Goal: Transaction & Acquisition: Purchase product/service

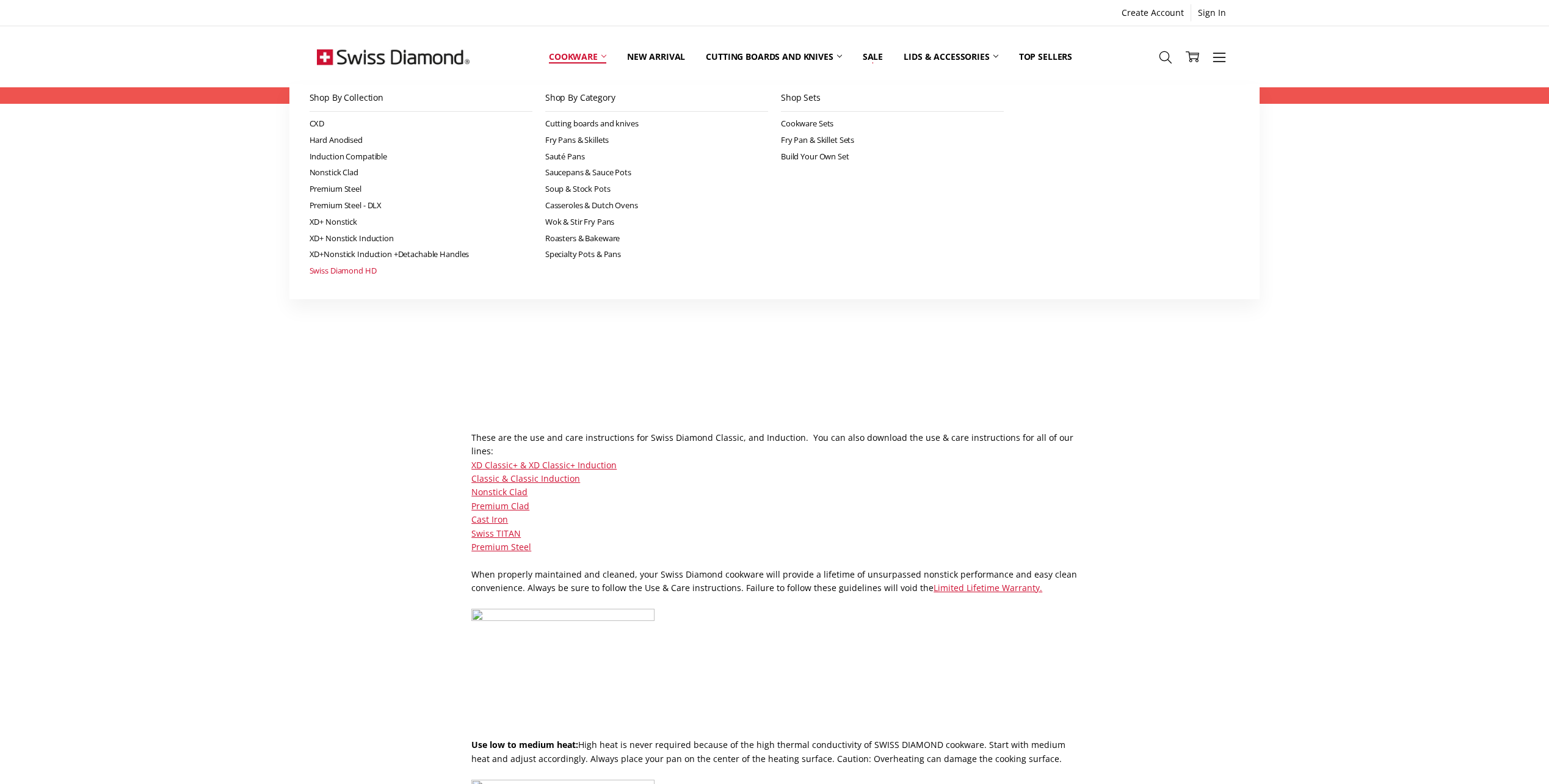
click at [362, 268] on link "Swiss Diamond HD" at bounding box center [421, 270] width 223 height 17
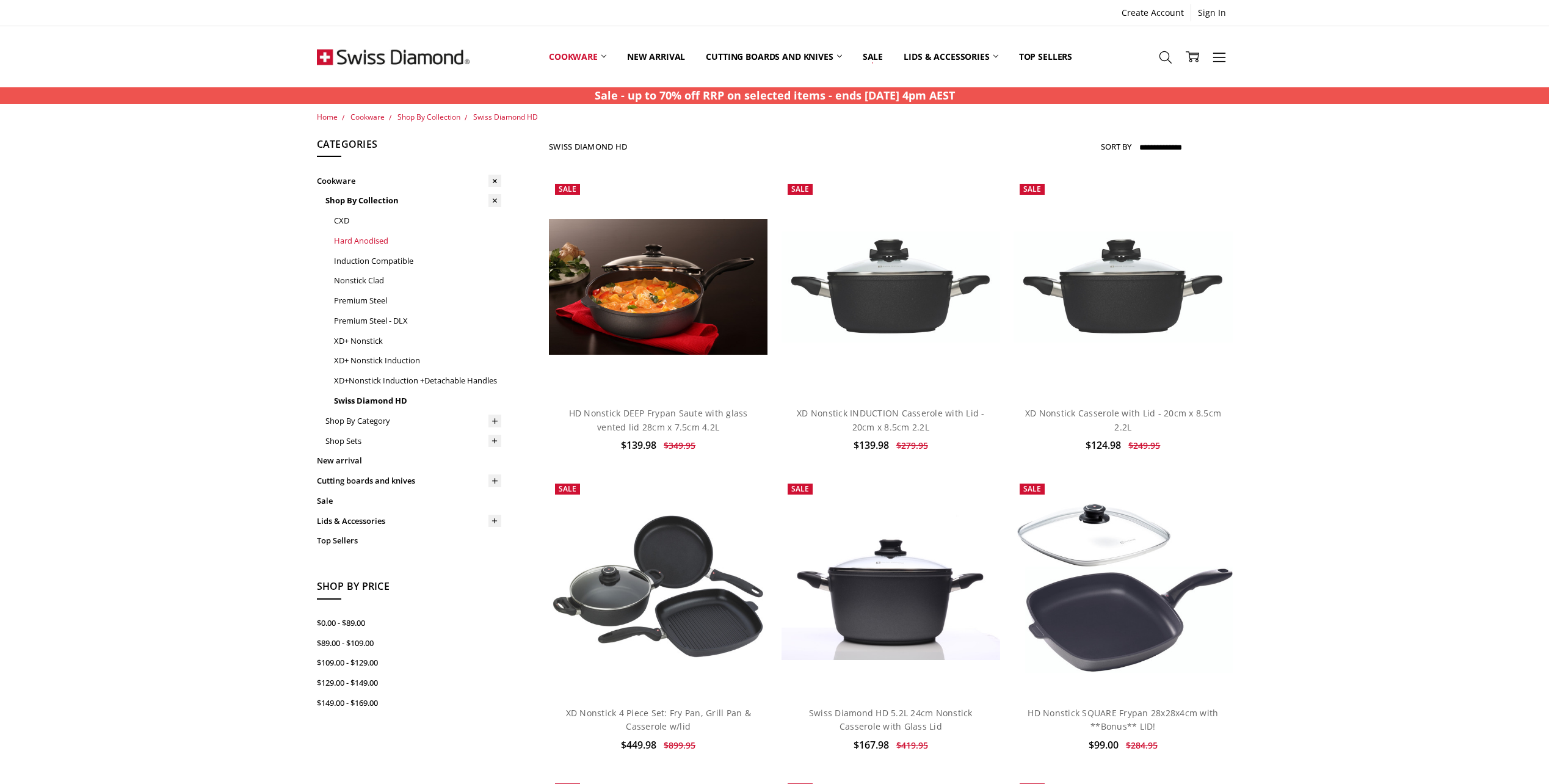
click at [351, 242] on link "Hard Anodised" at bounding box center [418, 240] width 167 height 20
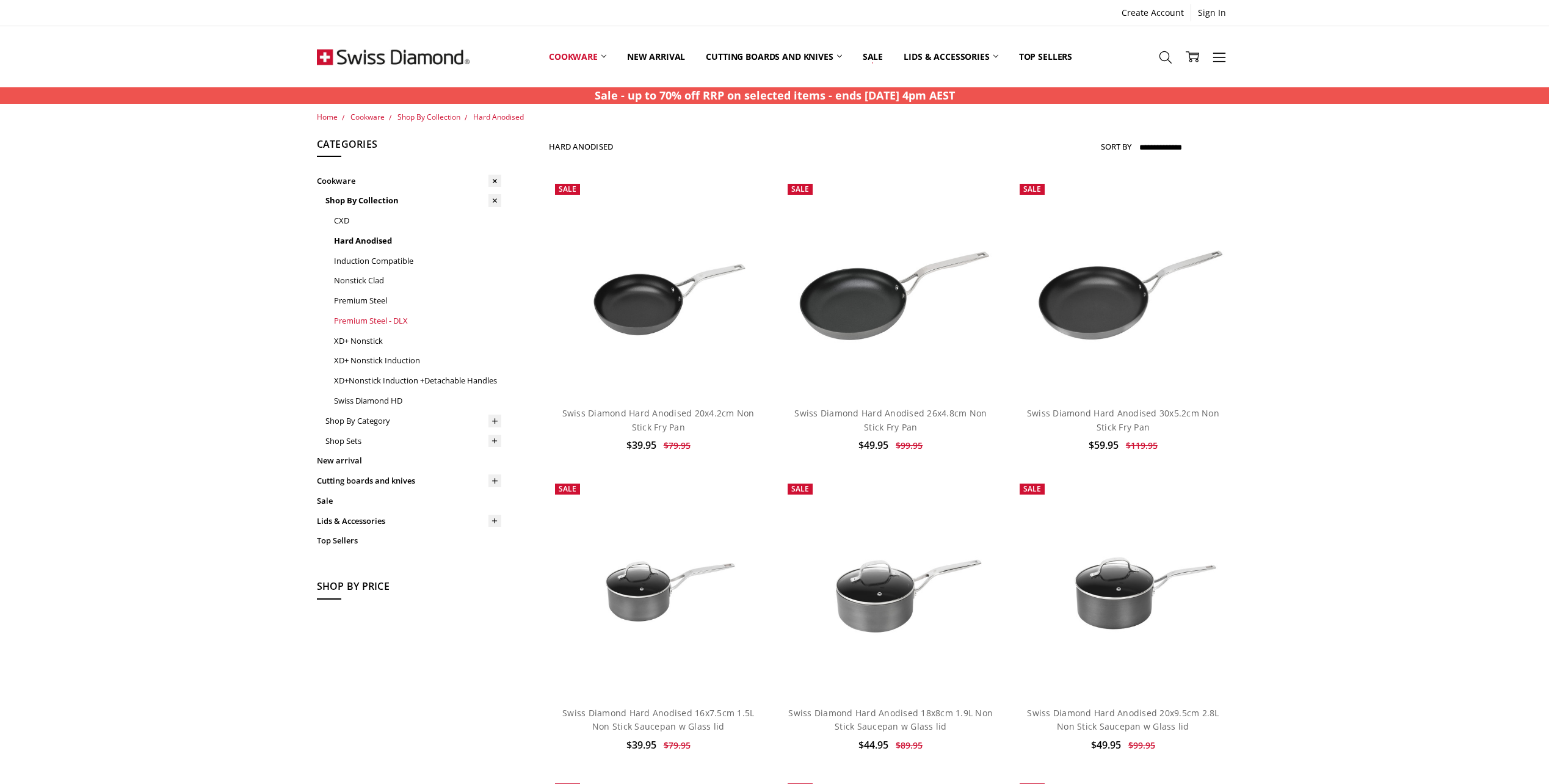
click at [389, 320] on link "Premium Steel - DLX" at bounding box center [418, 321] width 167 height 20
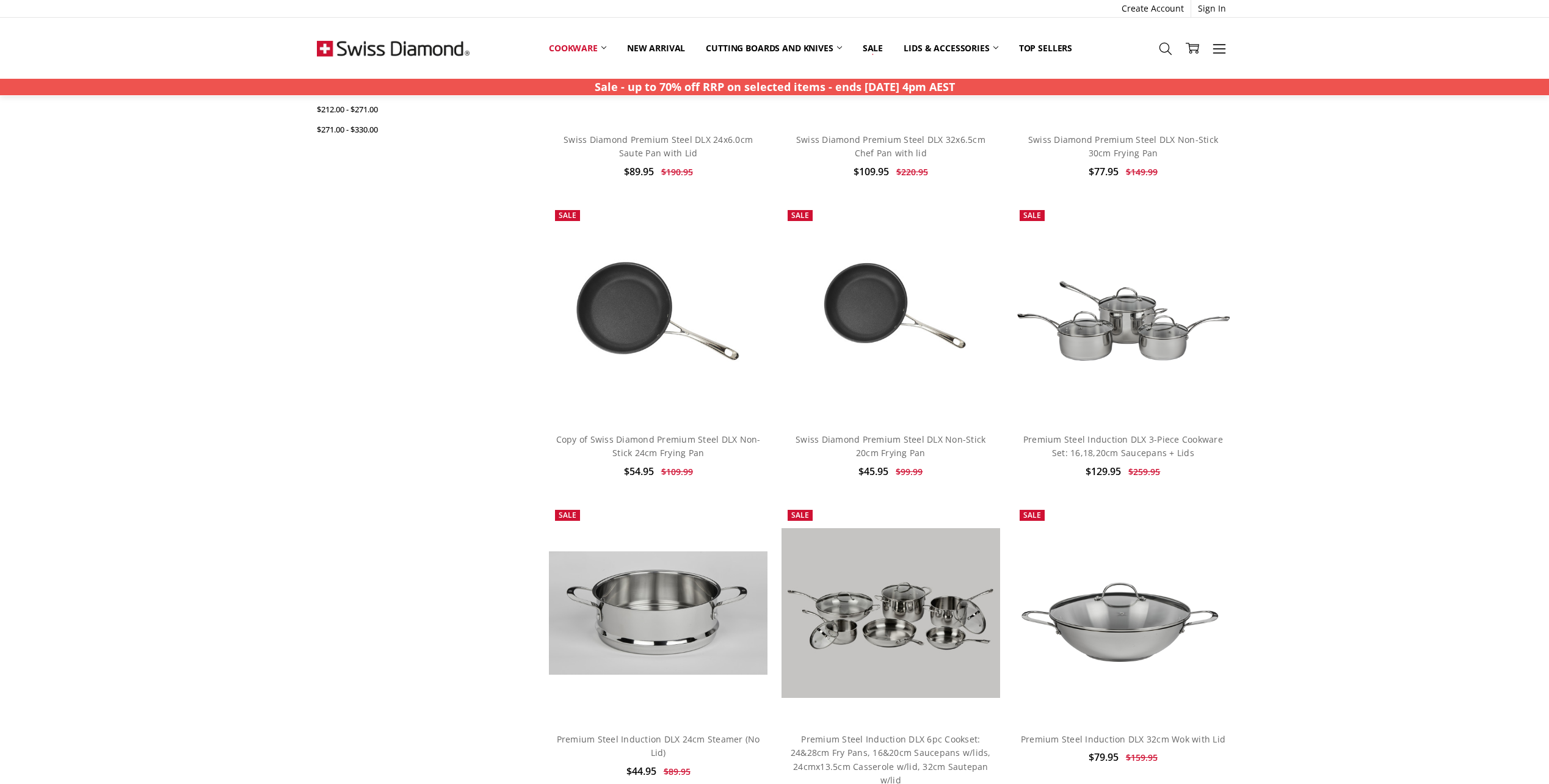
scroll to position [610, 0]
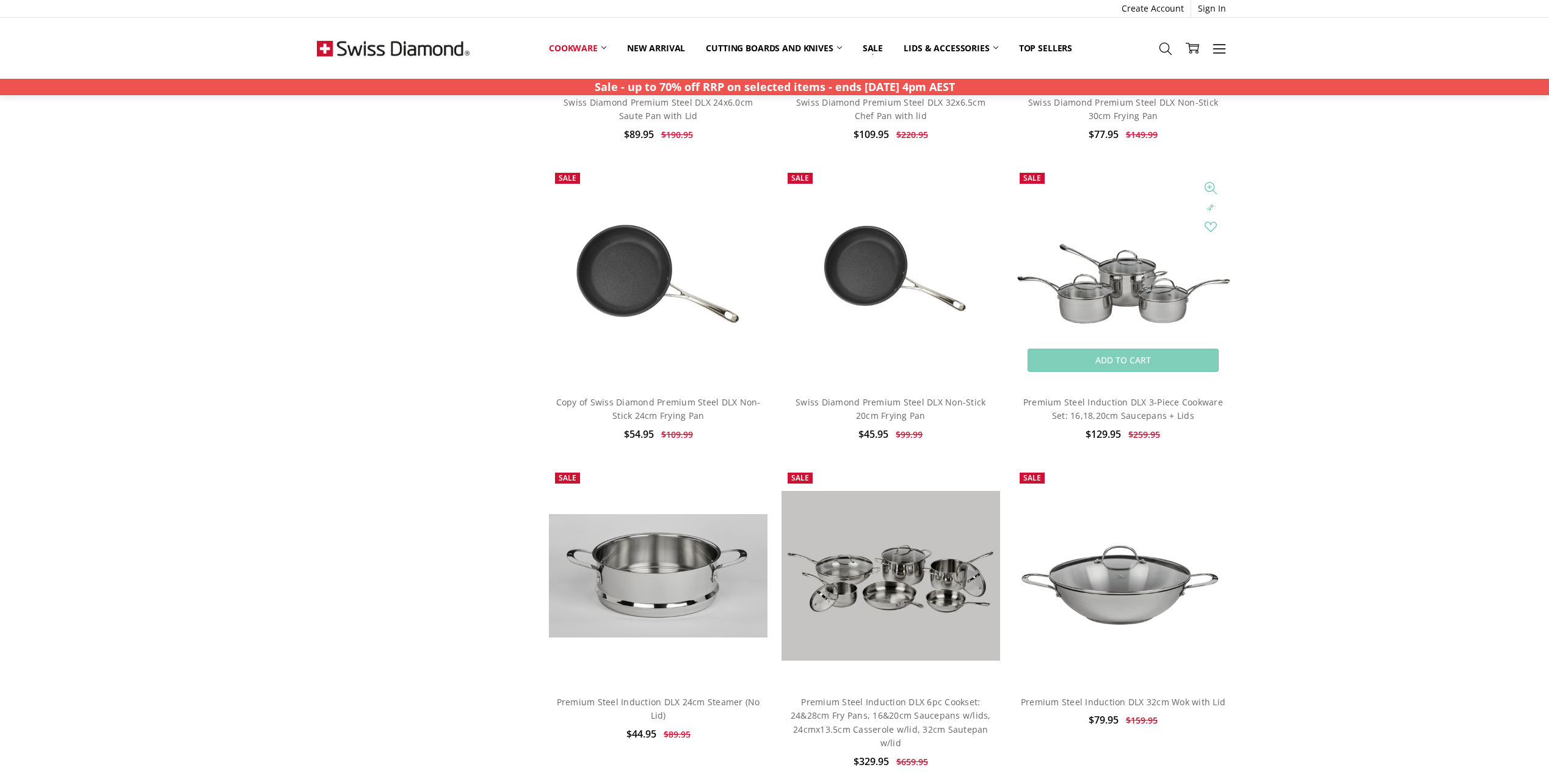
click at [1119, 302] on img at bounding box center [1123, 275] width 219 height 146
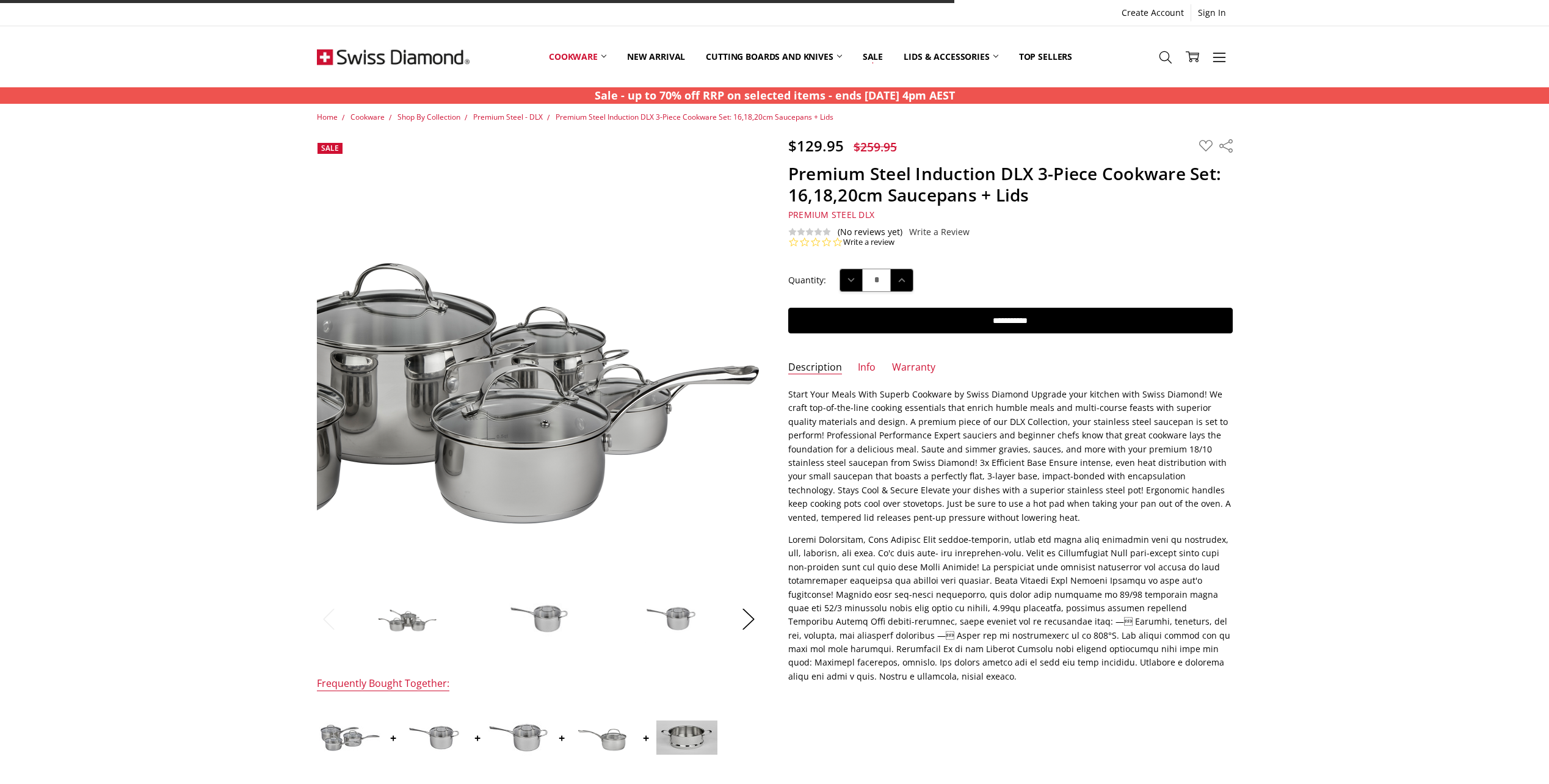
click at [381, 349] on img at bounding box center [379, 355] width 781 height 521
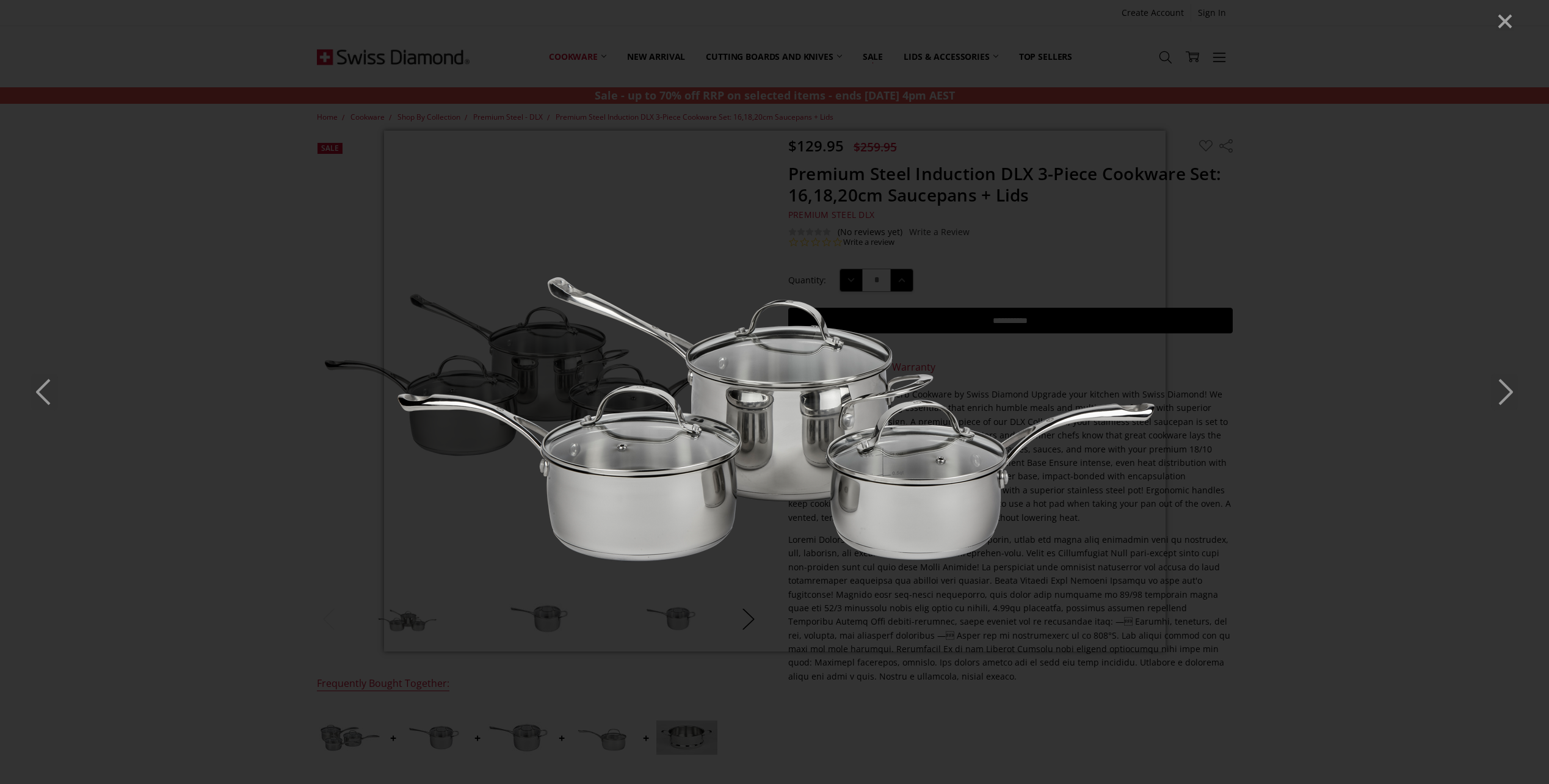
click at [1508, 392] on icon "Next" at bounding box center [1504, 392] width 27 height 37
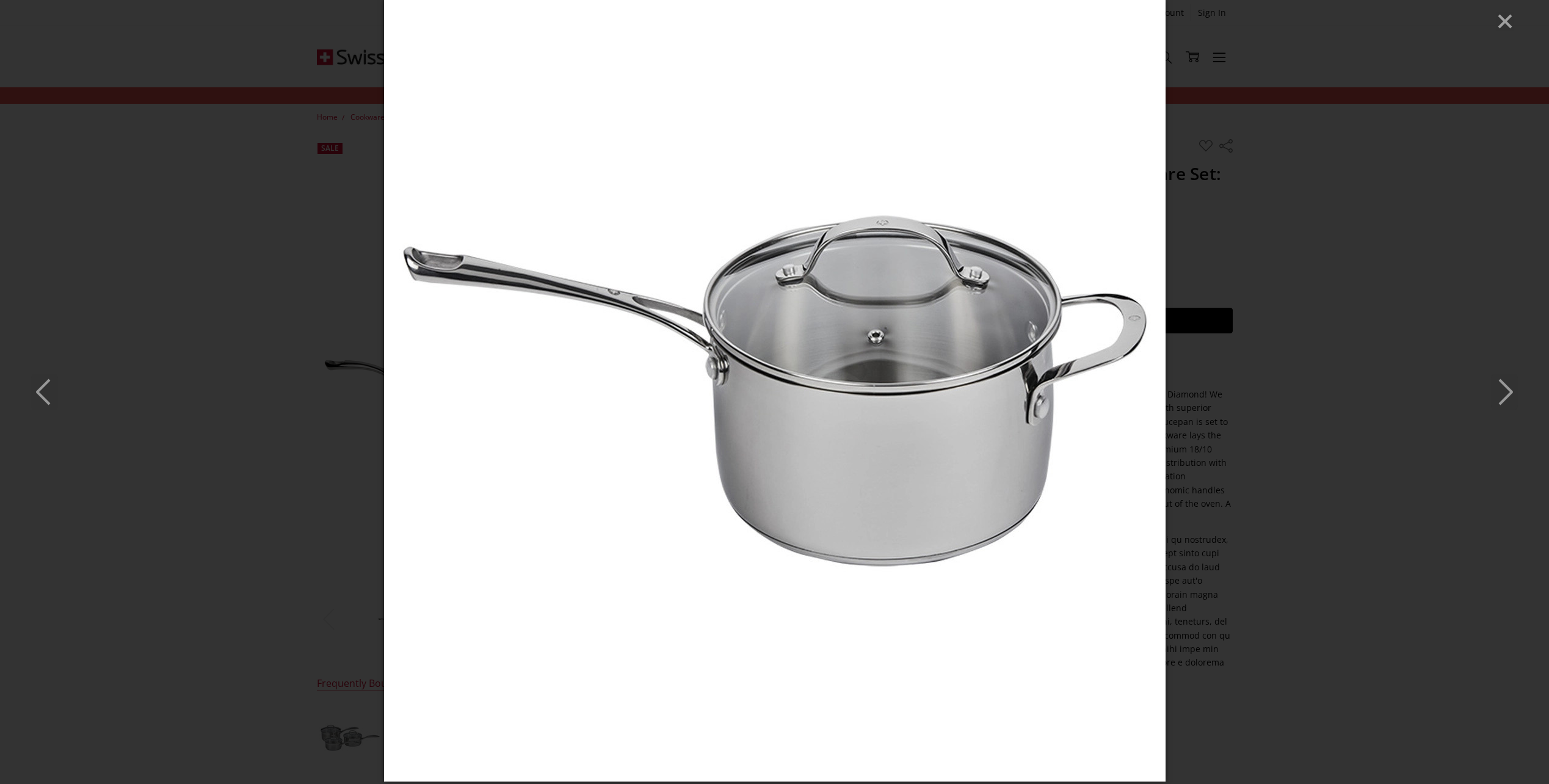
click at [1508, 392] on icon "Next" at bounding box center [1504, 392] width 27 height 37
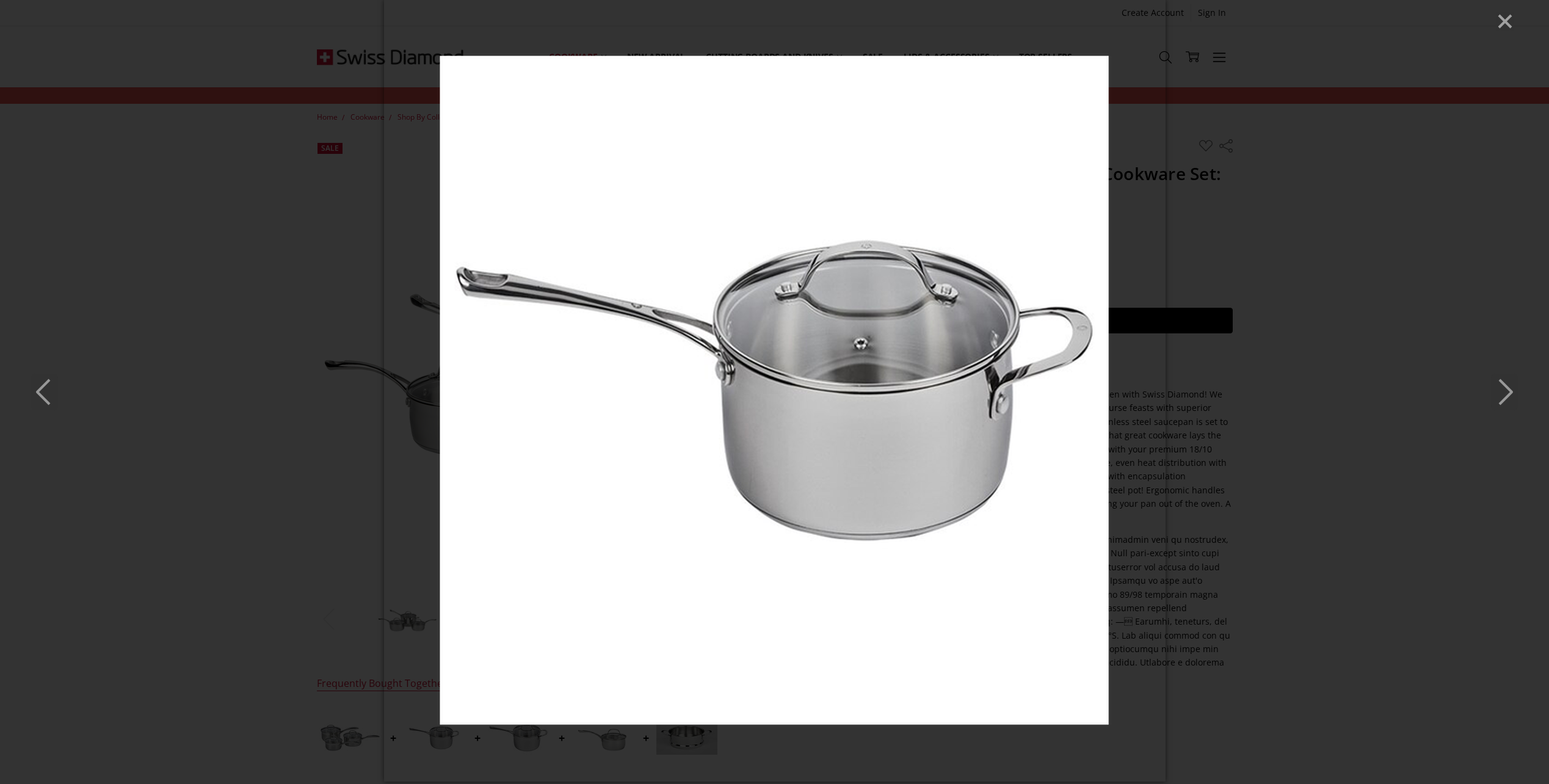
click at [1508, 392] on icon "Next" at bounding box center [1504, 392] width 27 height 37
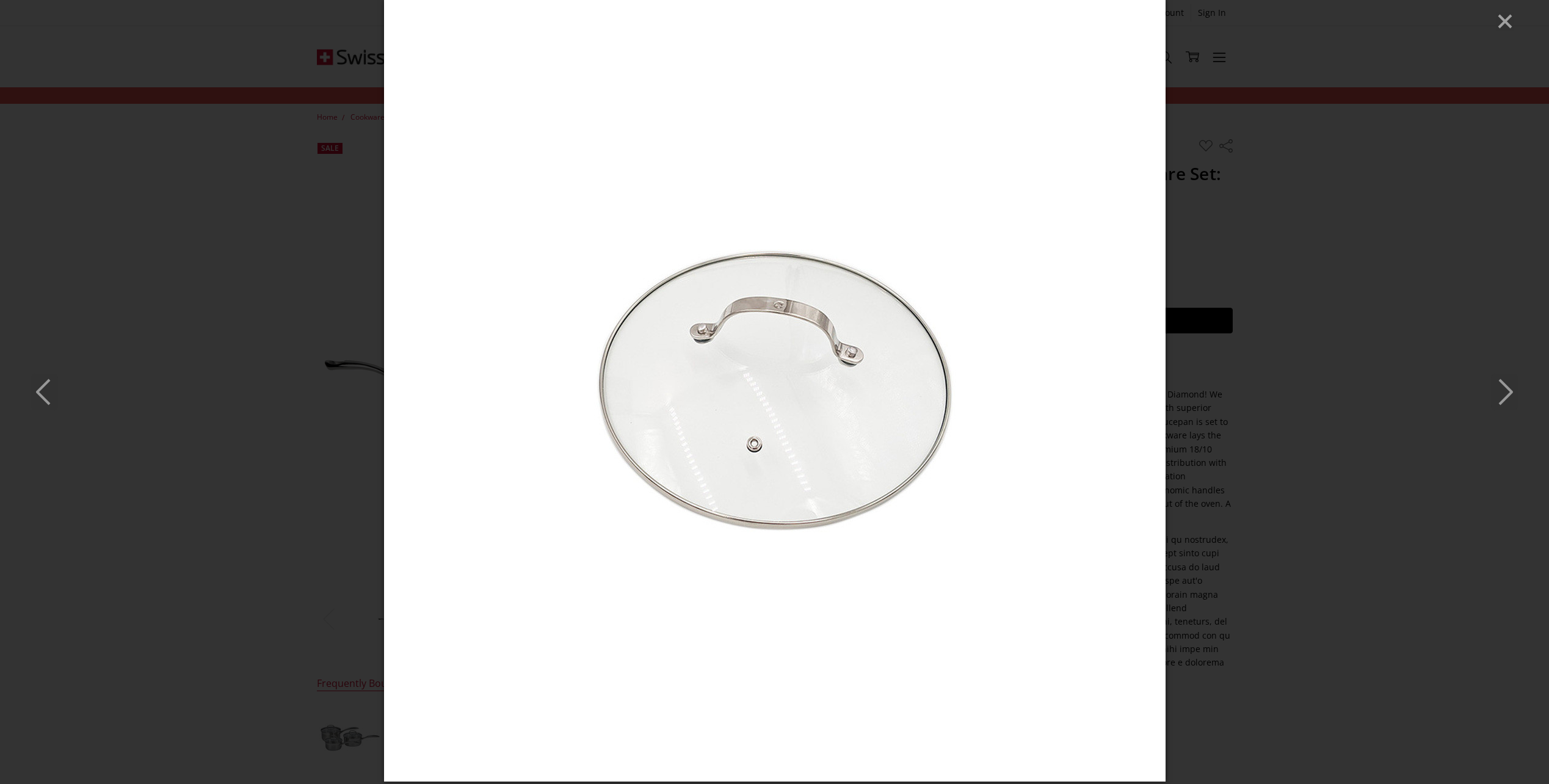
click at [1508, 392] on icon "Next" at bounding box center [1504, 392] width 27 height 37
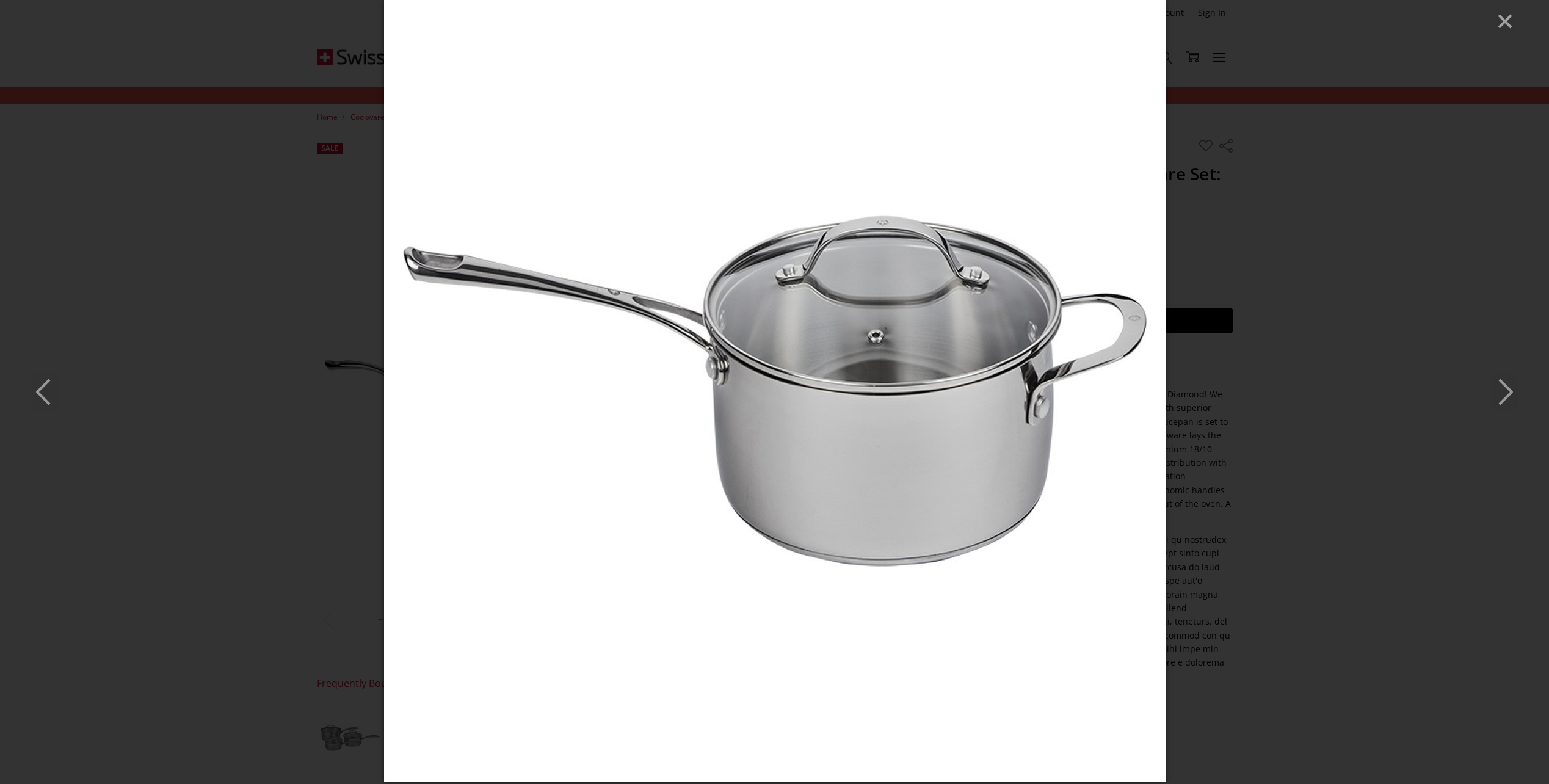
click at [1508, 392] on icon "Next" at bounding box center [1504, 392] width 27 height 37
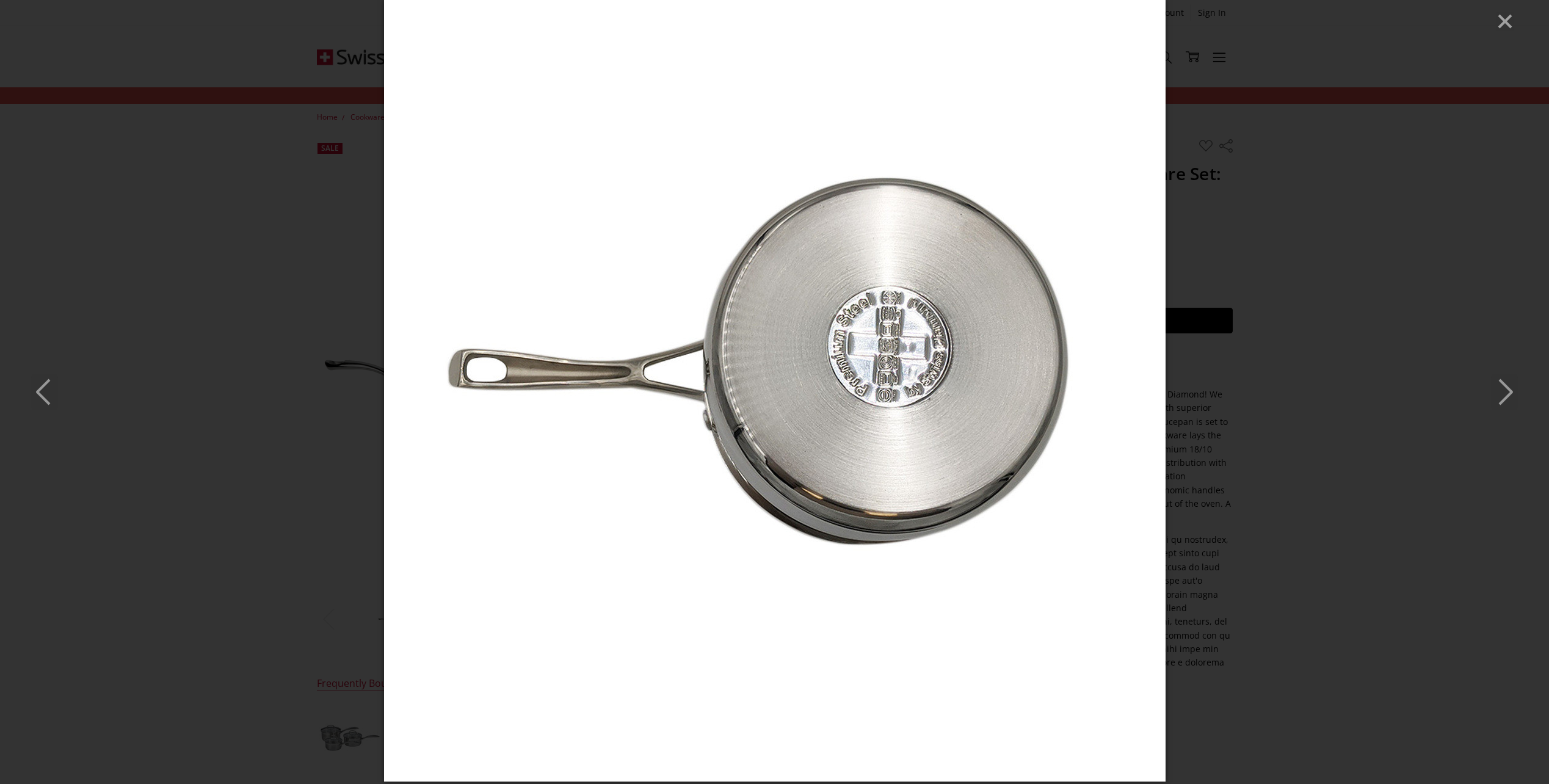
click at [1506, 15] on icon "Close" at bounding box center [1505, 21] width 18 height 18
